Goal: Information Seeking & Learning: Learn about a topic

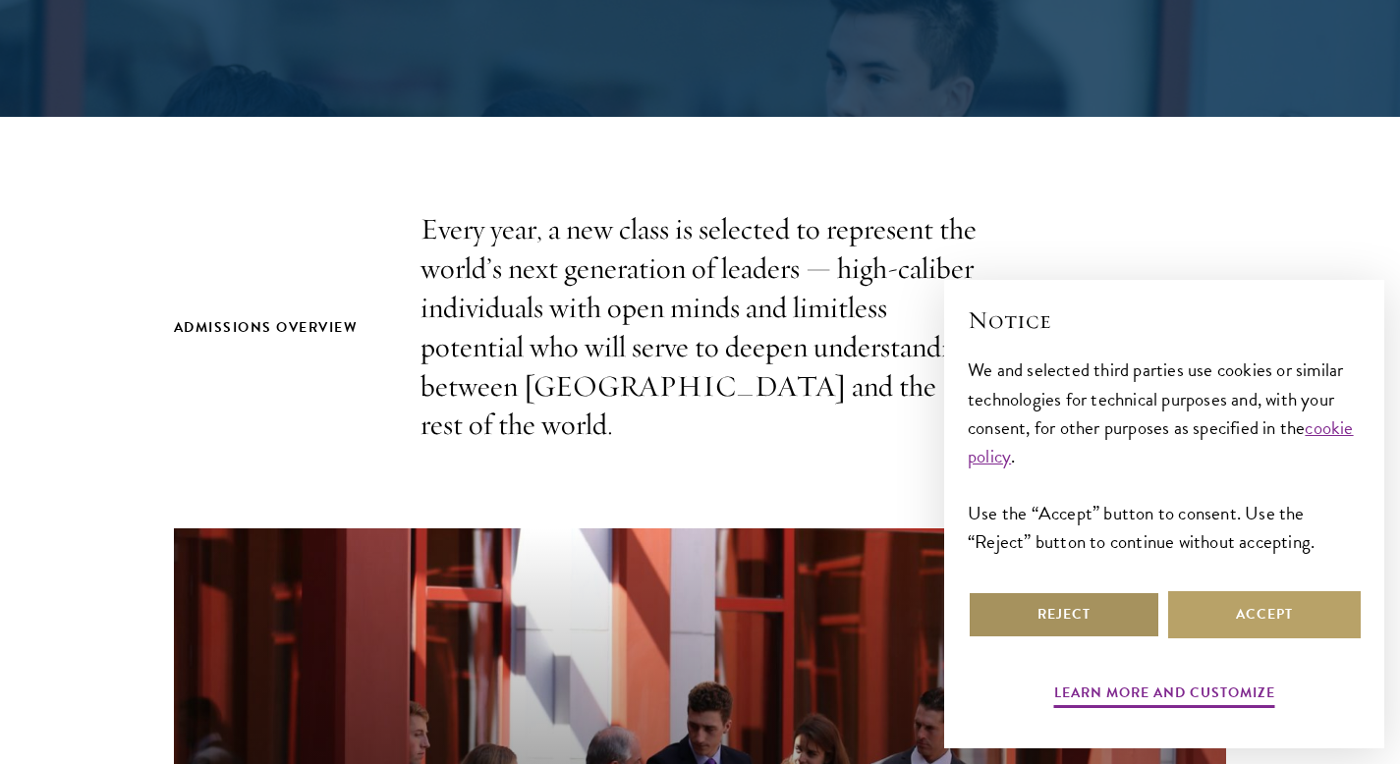
click at [1086, 617] on button "Reject" at bounding box center [1064, 614] width 193 height 47
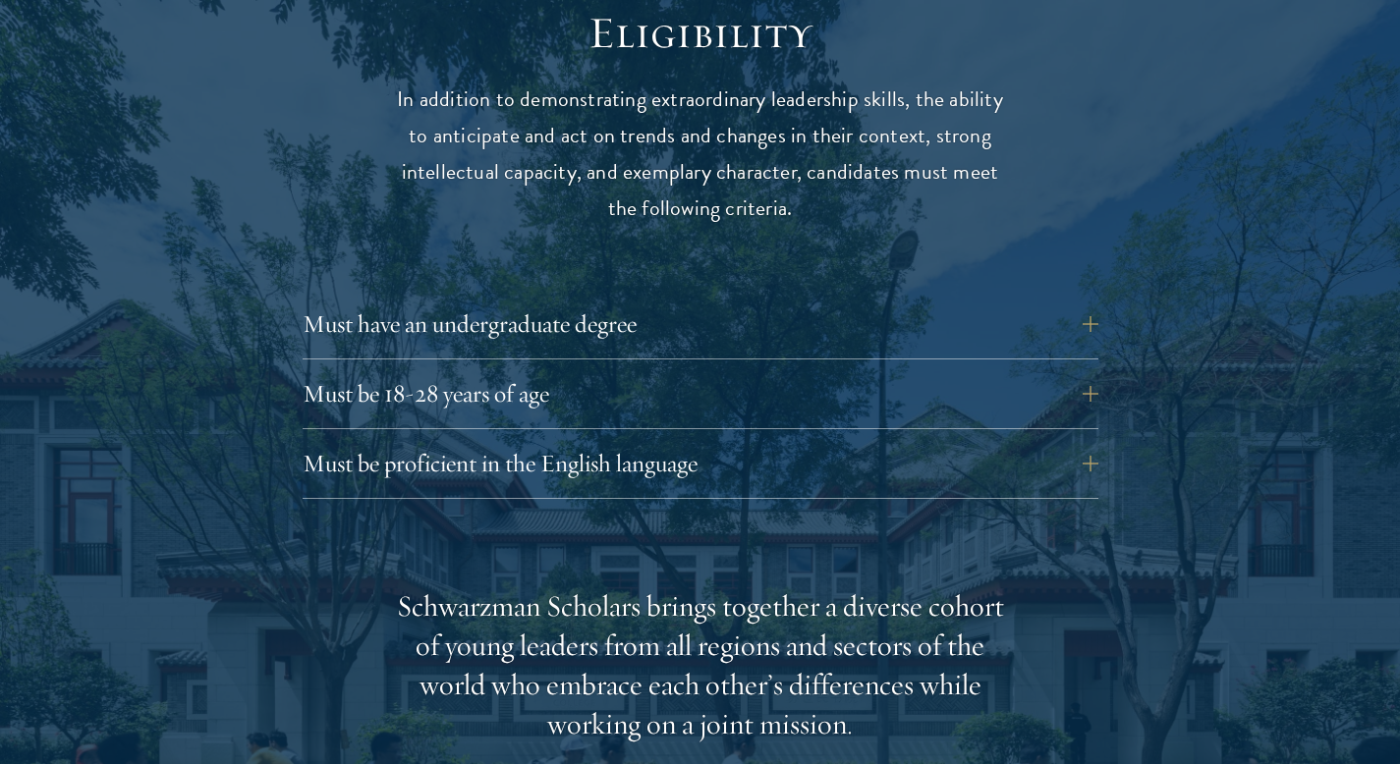
scroll to position [2633, 0]
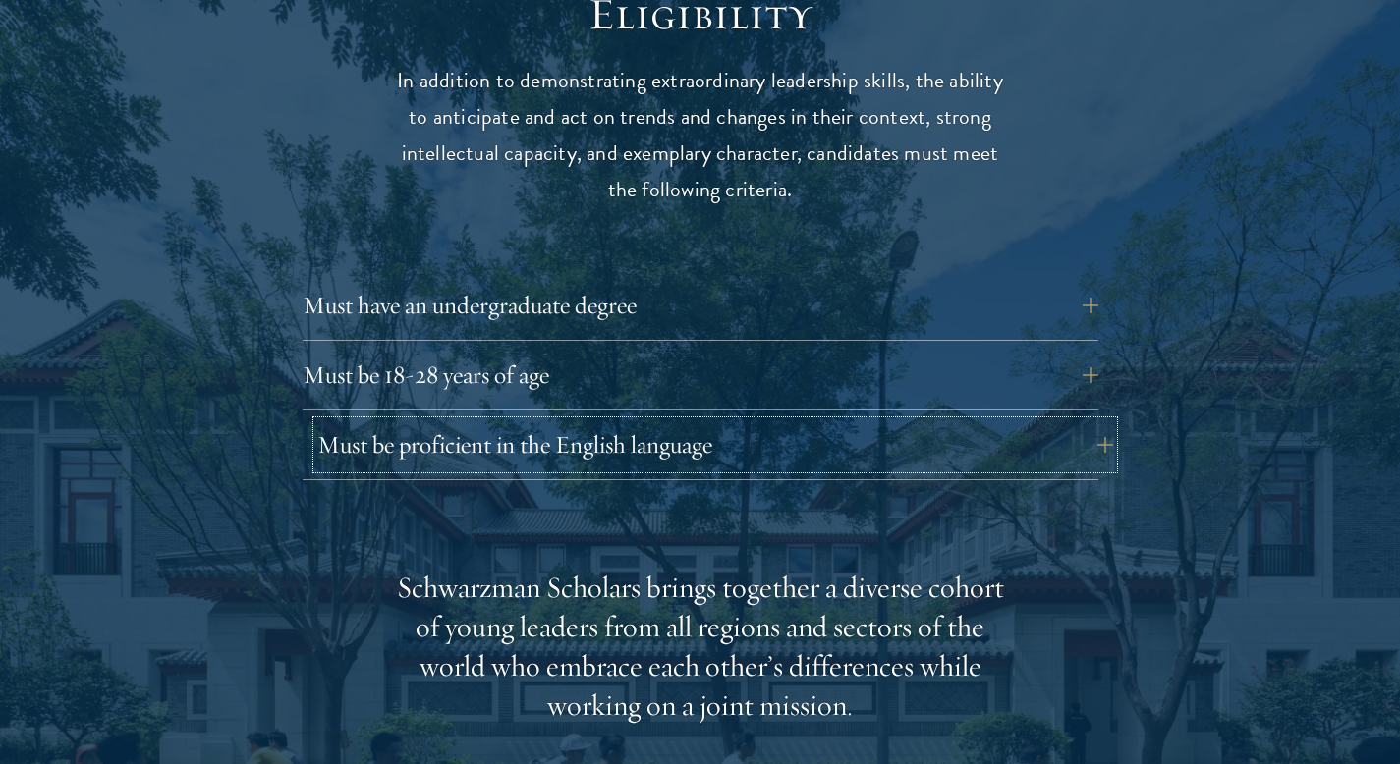
click at [784, 421] on button "Must be proficient in the English language" at bounding box center [715, 444] width 796 height 47
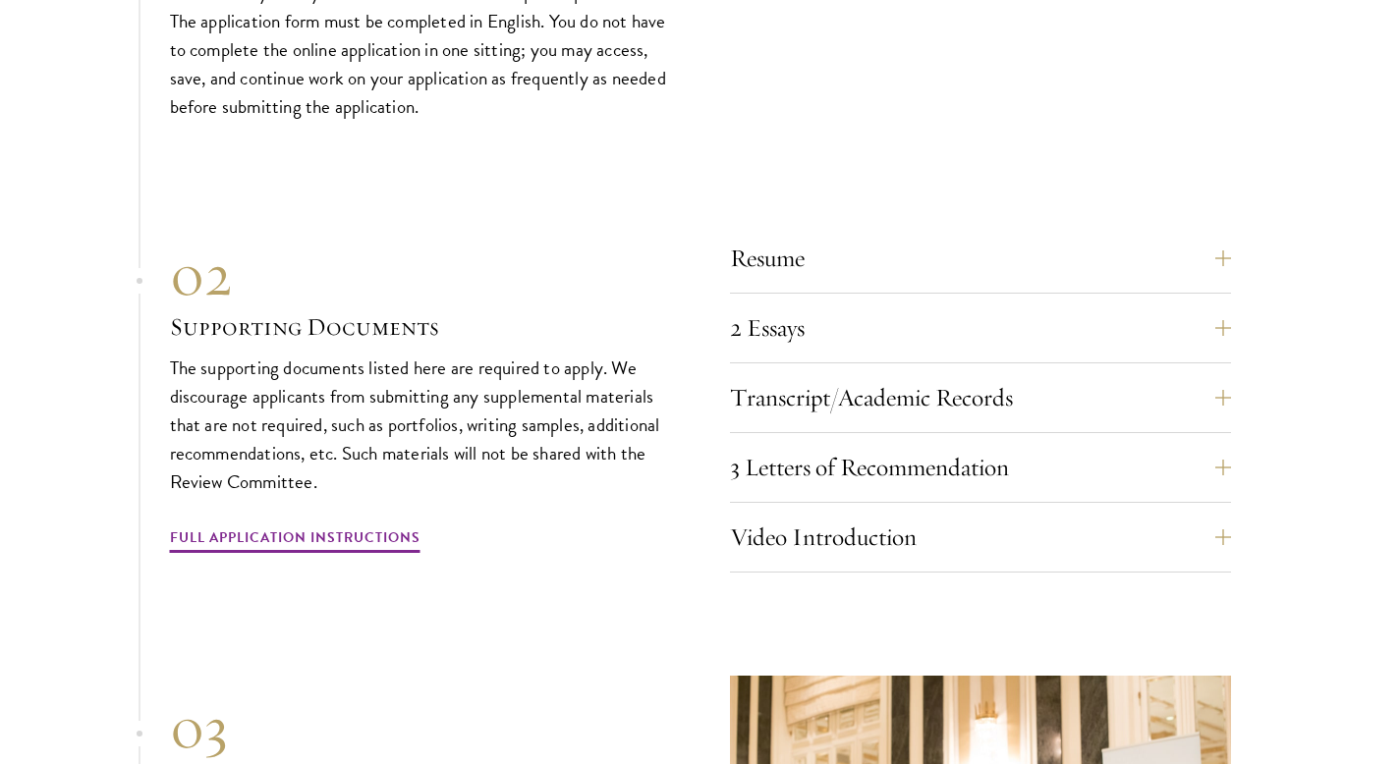
scroll to position [7159, 0]
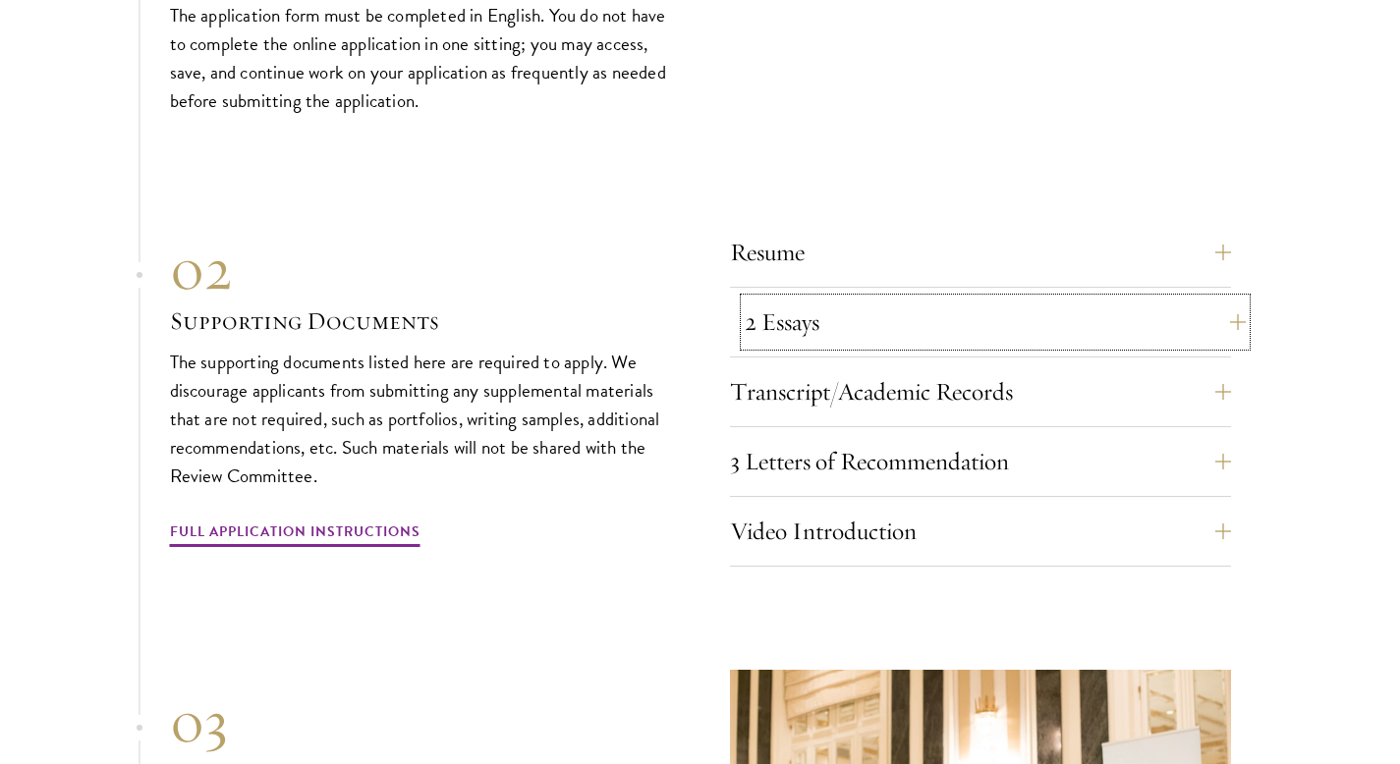
click at [1219, 299] on button "2 Essays" at bounding box center [995, 322] width 501 height 47
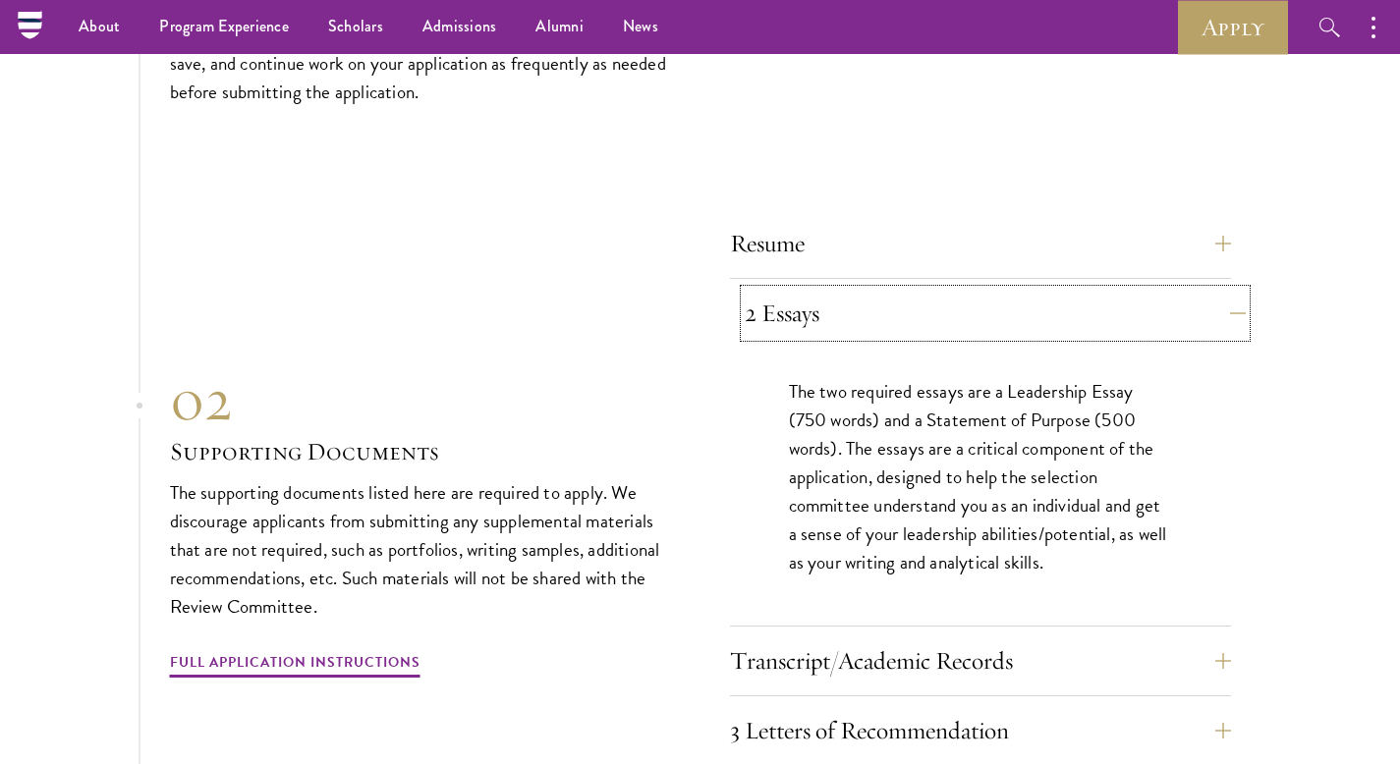
scroll to position [6633, 0]
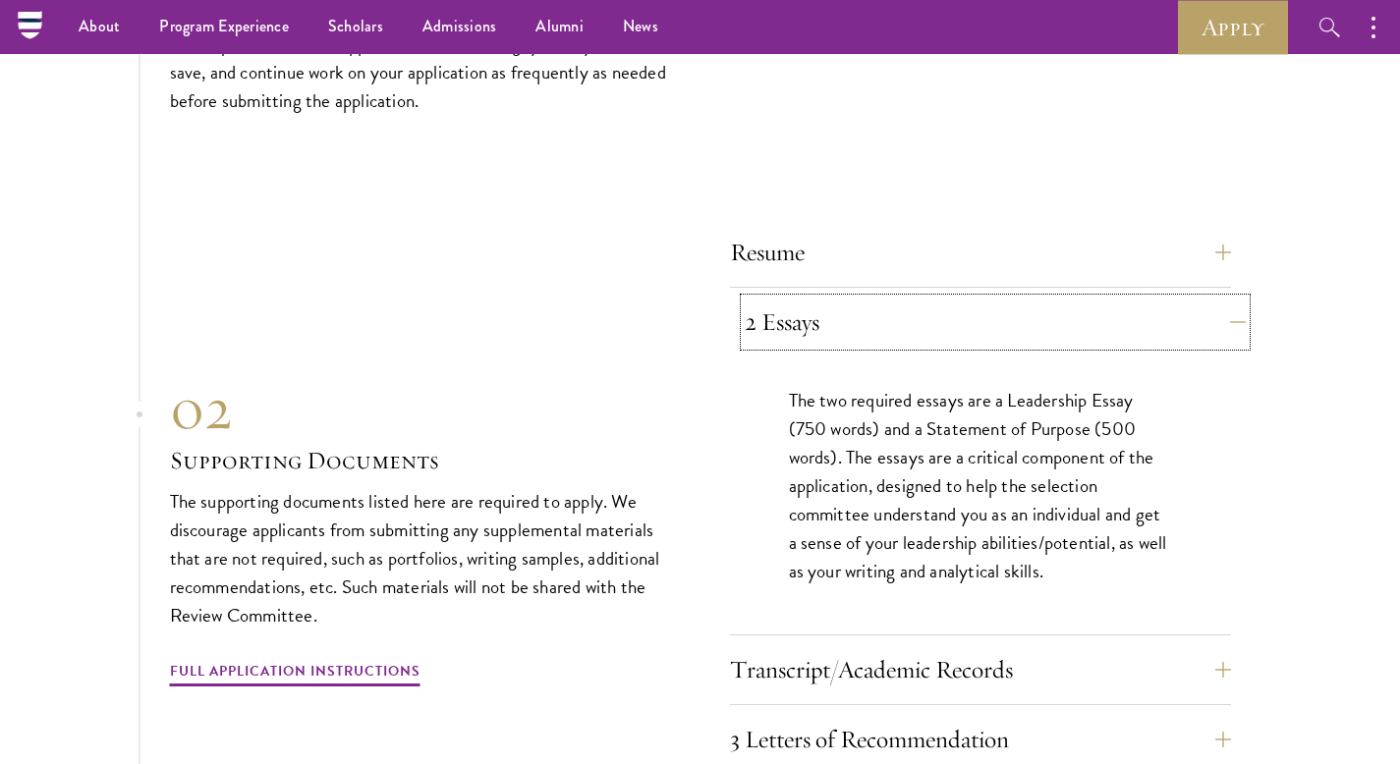
click at [1219, 299] on button "2 Essays" at bounding box center [995, 322] width 501 height 47
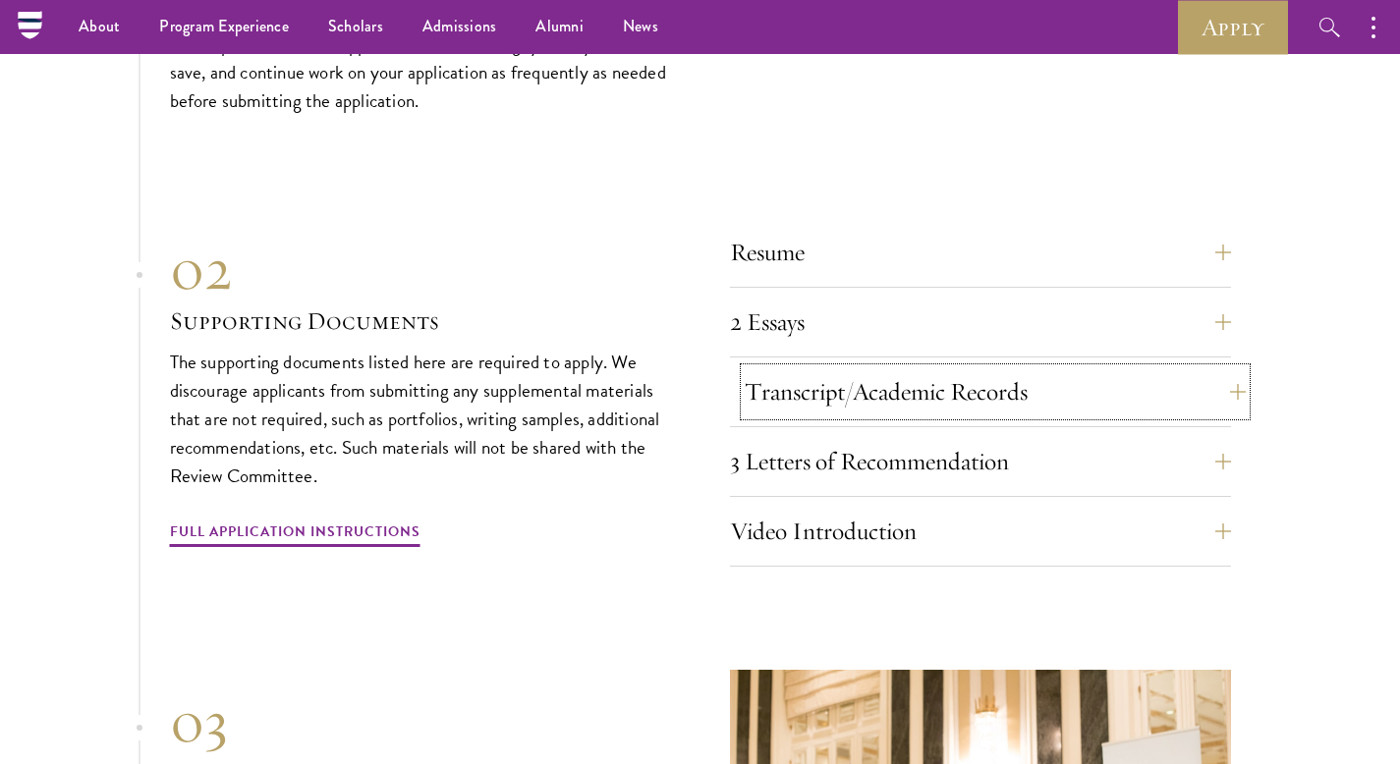
click at [1218, 386] on button "Transcript/Academic Records" at bounding box center [995, 391] width 501 height 47
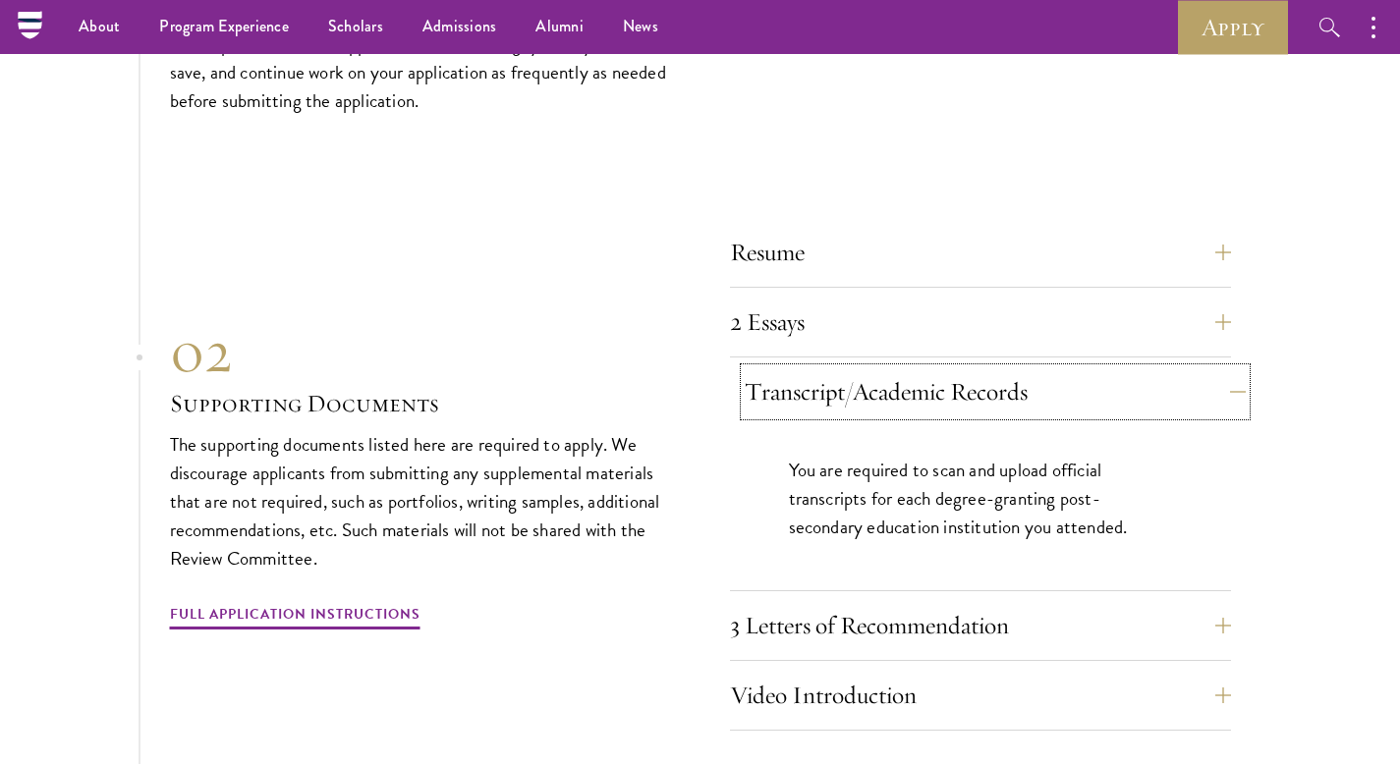
click at [1218, 386] on button "Transcript/Academic Records" at bounding box center [995, 391] width 501 height 47
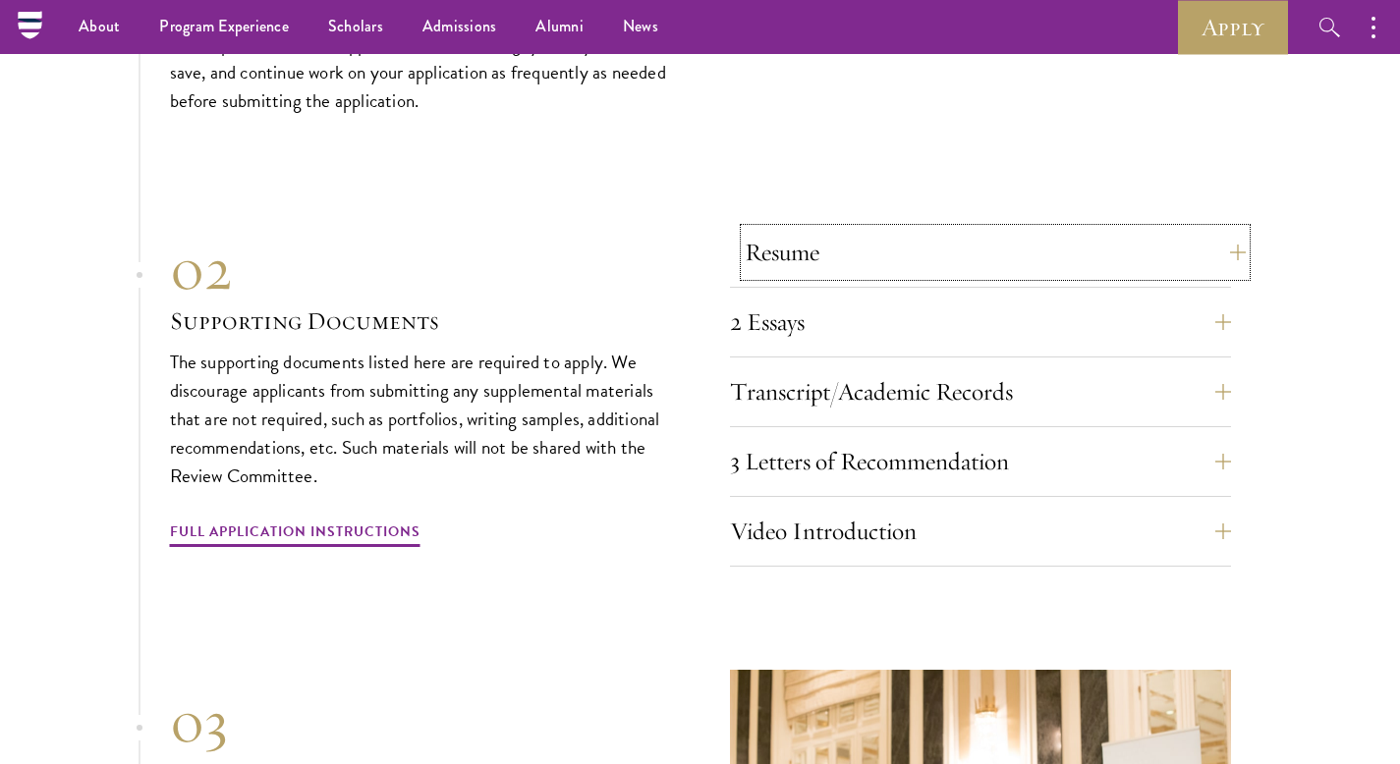
click at [1210, 232] on button "Resume" at bounding box center [995, 252] width 501 height 47
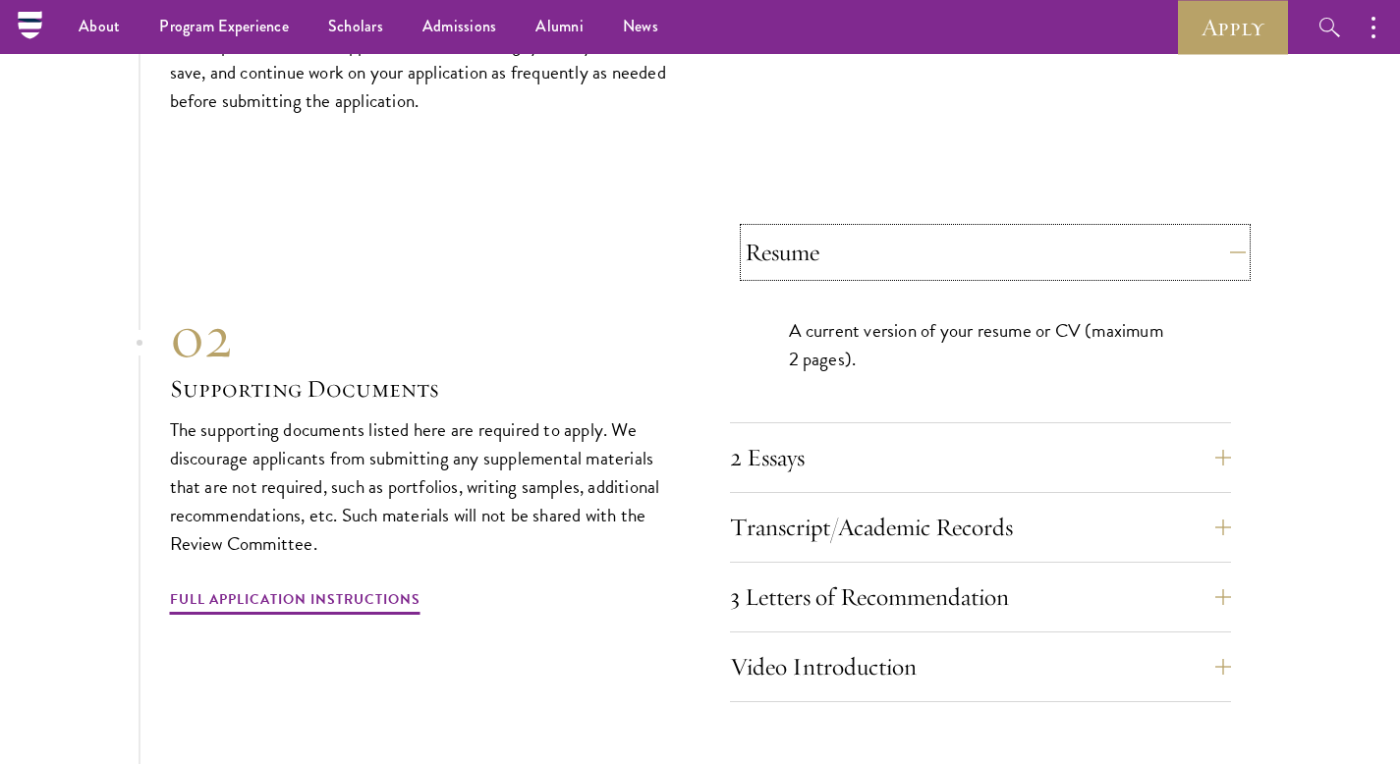
click at [1210, 232] on button "Resume" at bounding box center [995, 252] width 501 height 47
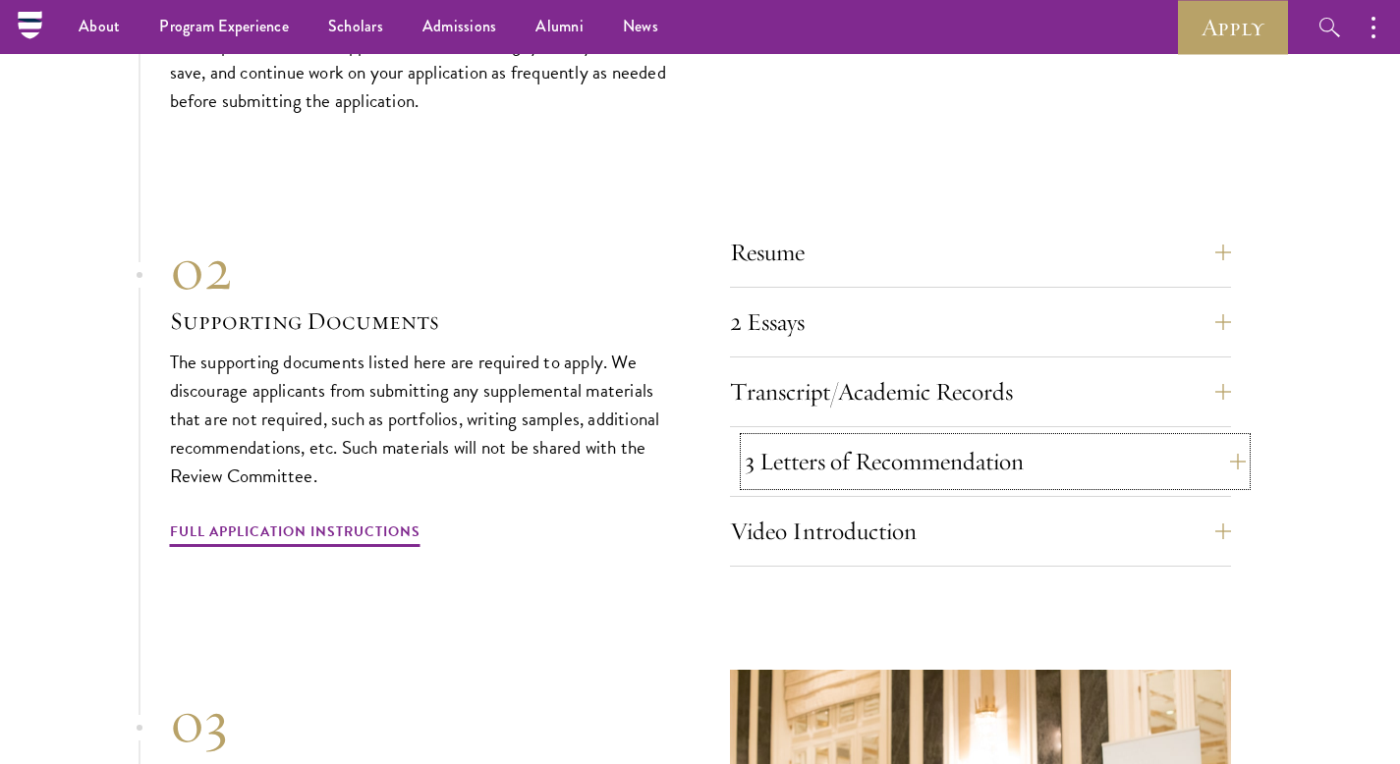
click at [1186, 447] on button "3 Letters of Recommendation" at bounding box center [995, 461] width 501 height 47
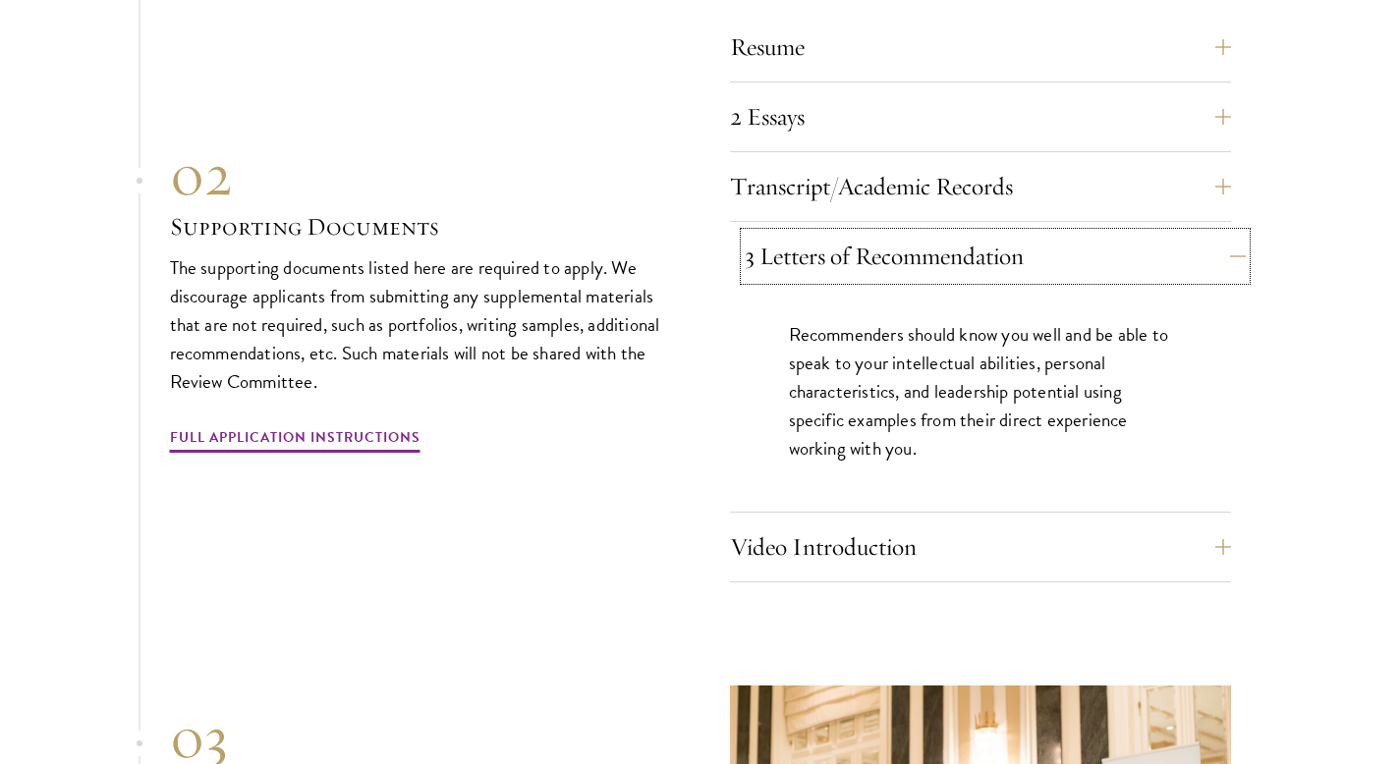
scroll to position [6838, 0]
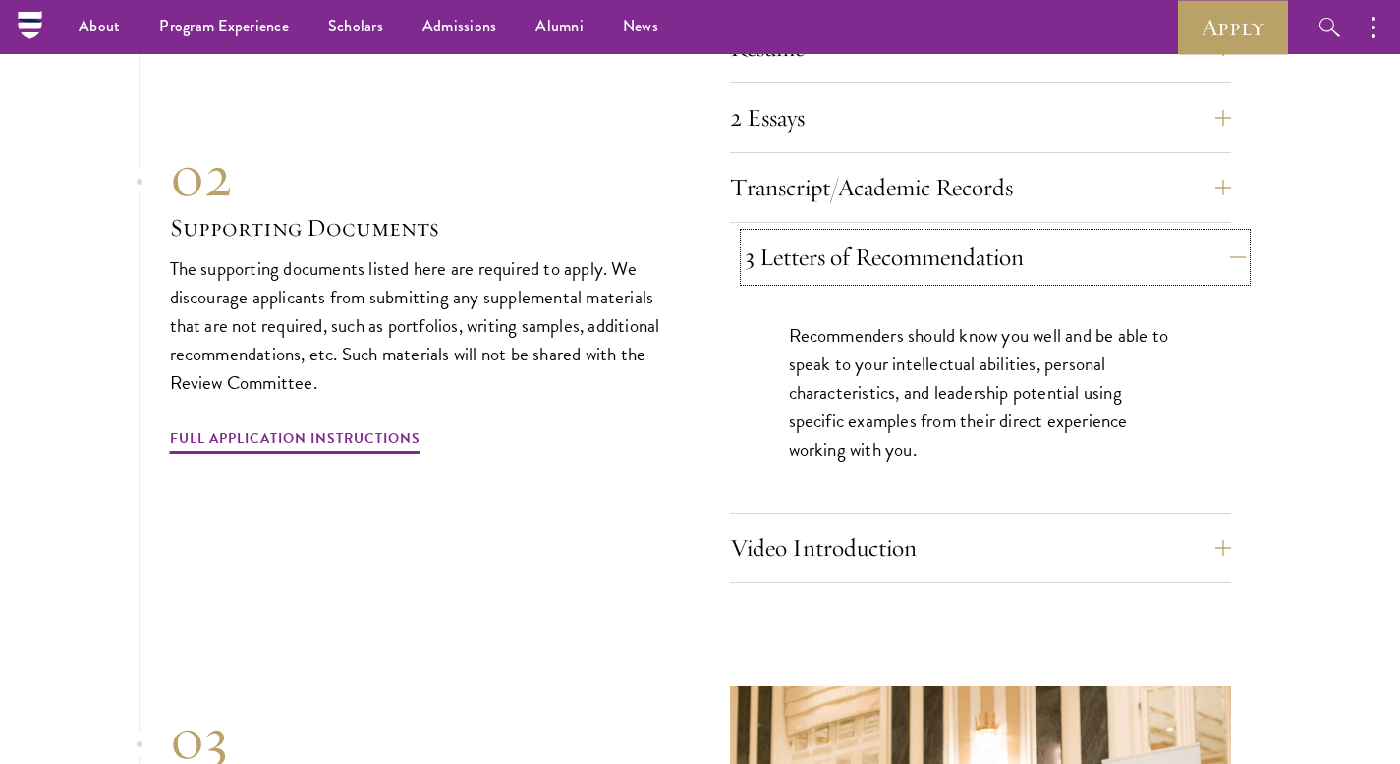
click at [1220, 234] on button "3 Letters of Recommendation" at bounding box center [995, 257] width 501 height 47
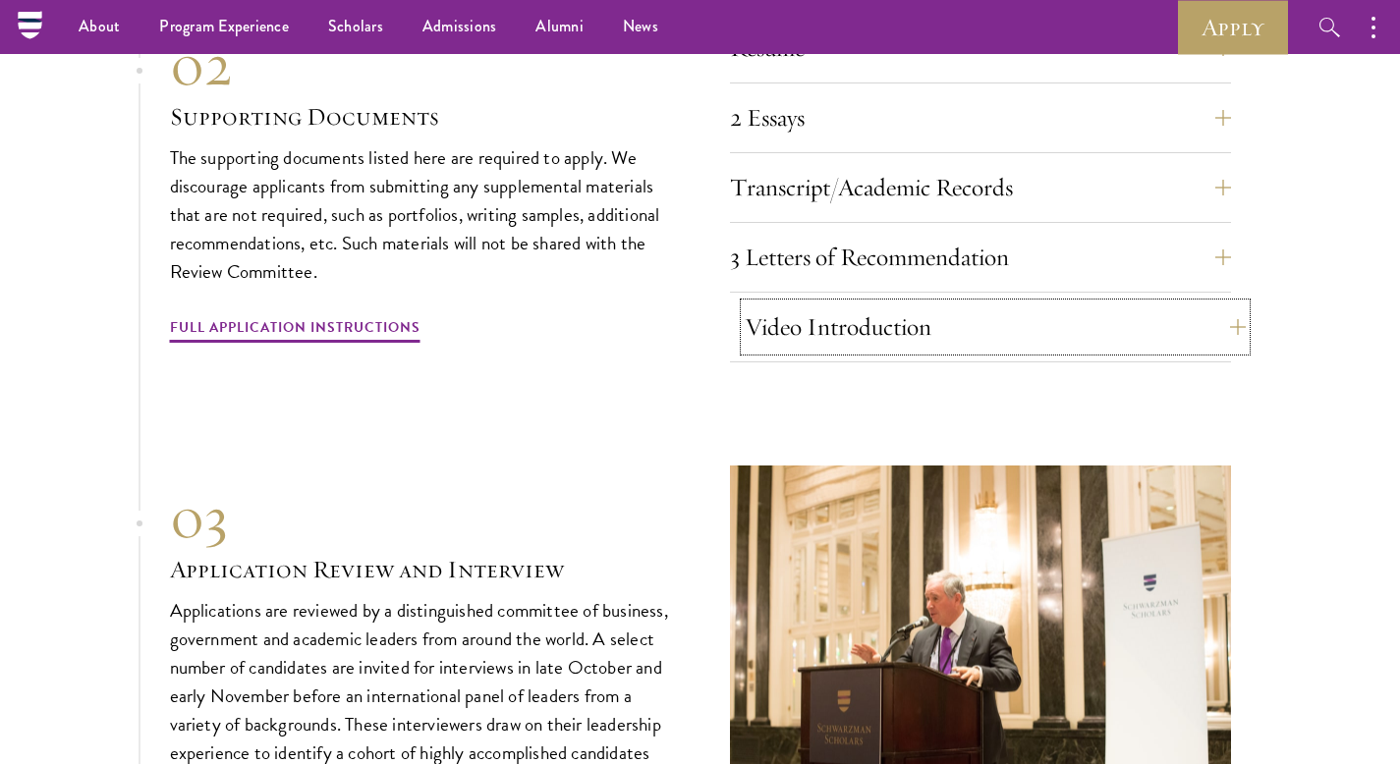
click at [1198, 335] on button "Video Introduction" at bounding box center [995, 327] width 501 height 47
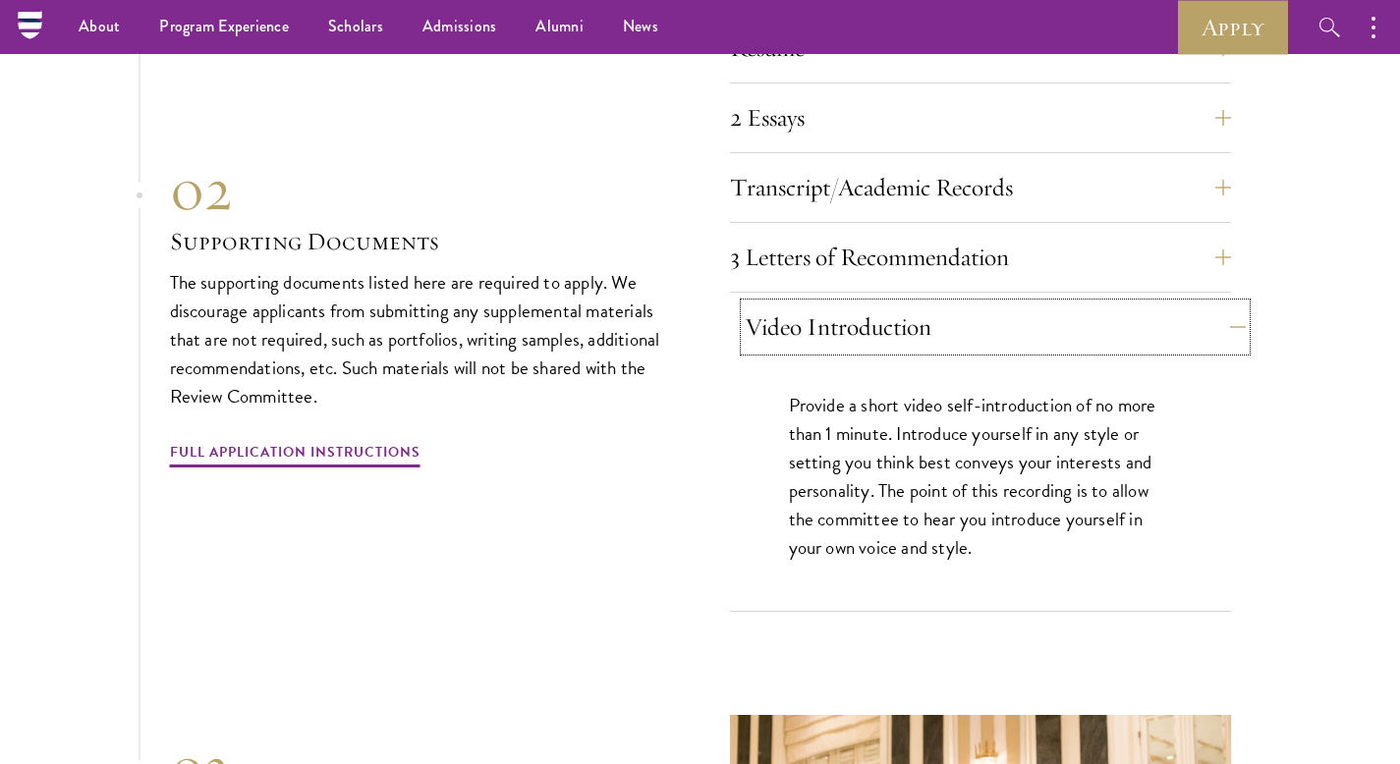
click at [1198, 335] on button "Video Introduction" at bounding box center [995, 327] width 501 height 47
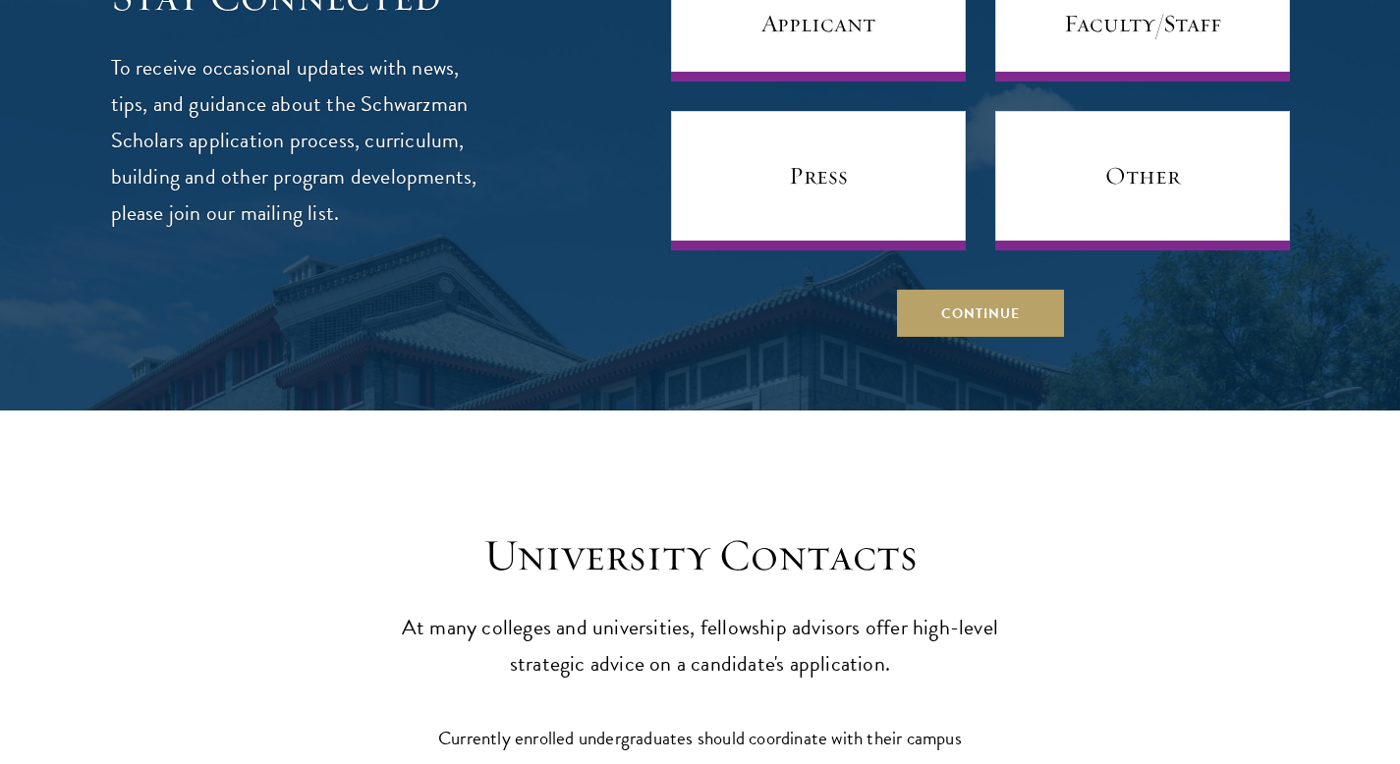
scroll to position [8602, 0]
